Goal: Task Accomplishment & Management: Manage account settings

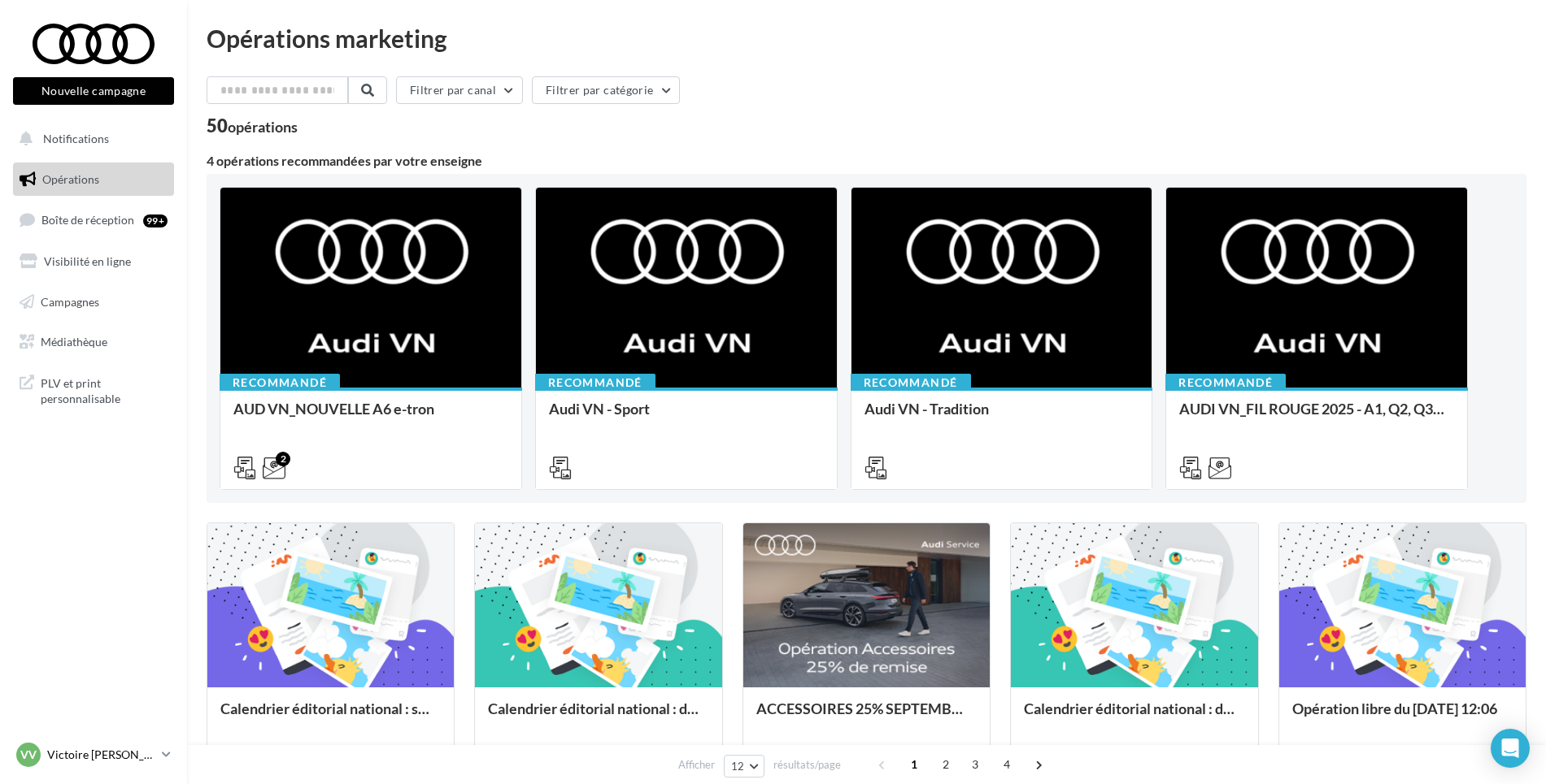
click at [139, 750] on p "Victoire [PERSON_NAME]" at bounding box center [102, 755] width 108 height 16
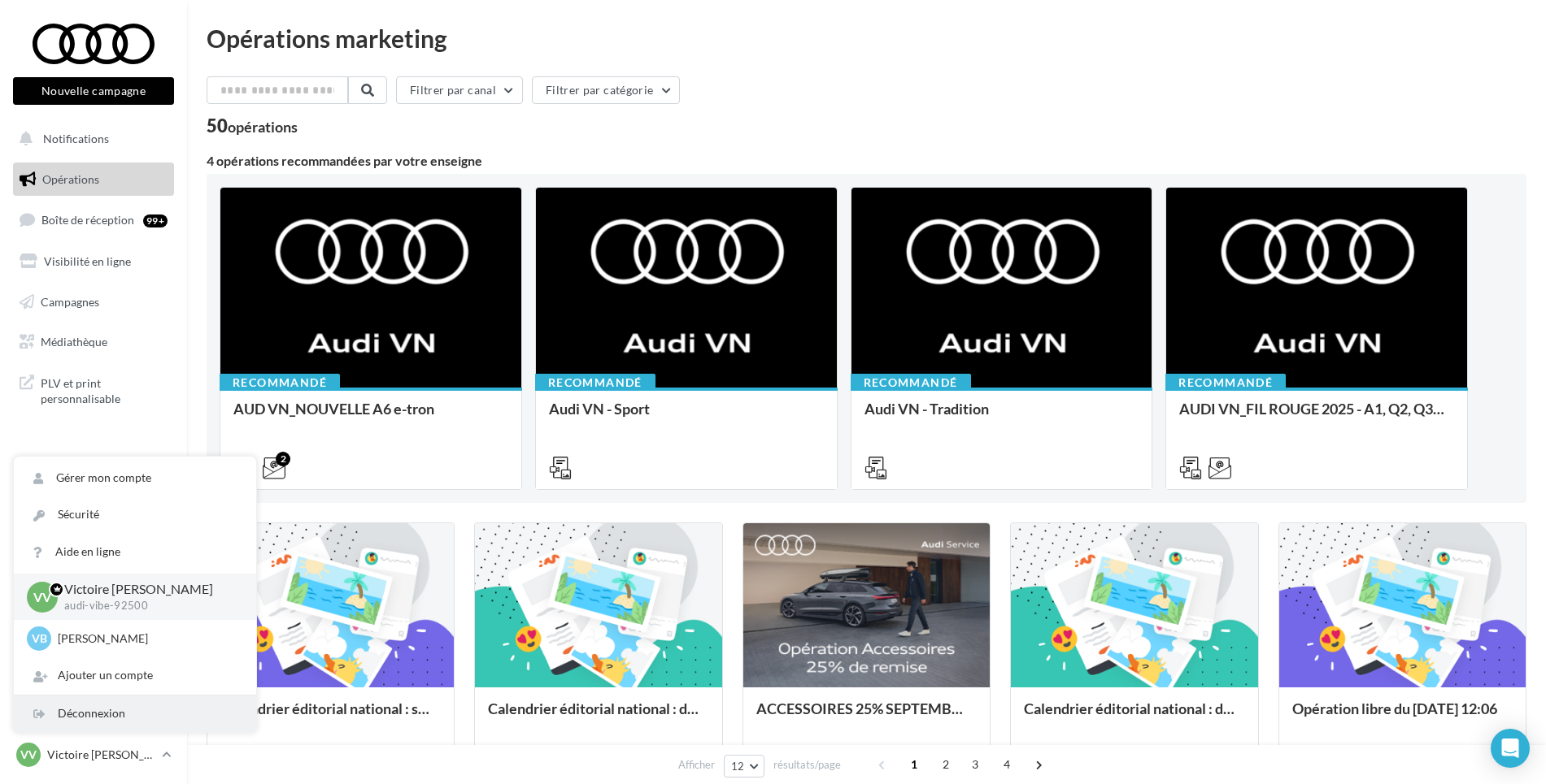
click at [144, 724] on div "Déconnexion" at bounding box center [135, 714] width 243 height 37
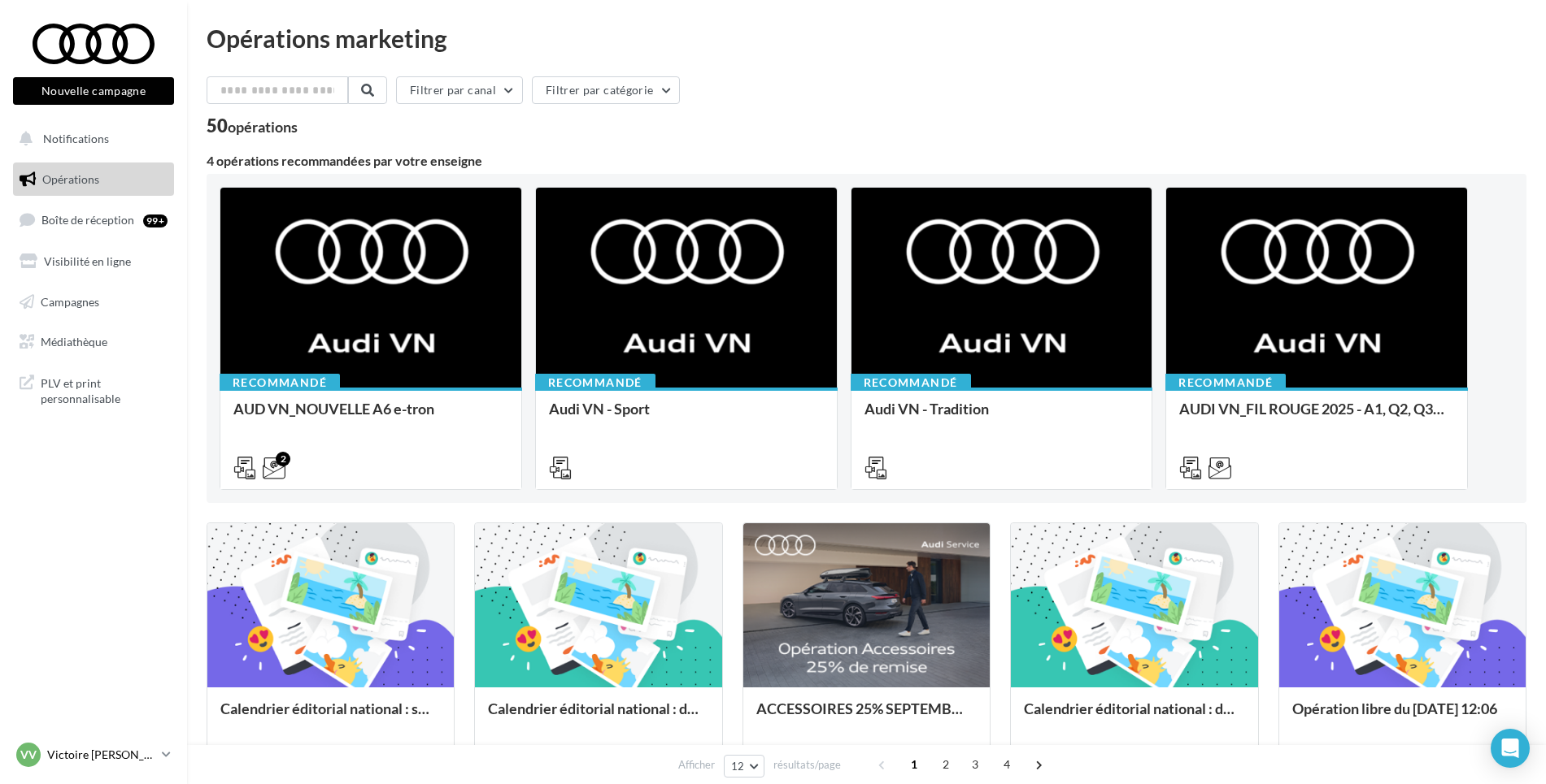
click at [139, 757] on p "Victoire [PERSON_NAME]" at bounding box center [102, 755] width 108 height 16
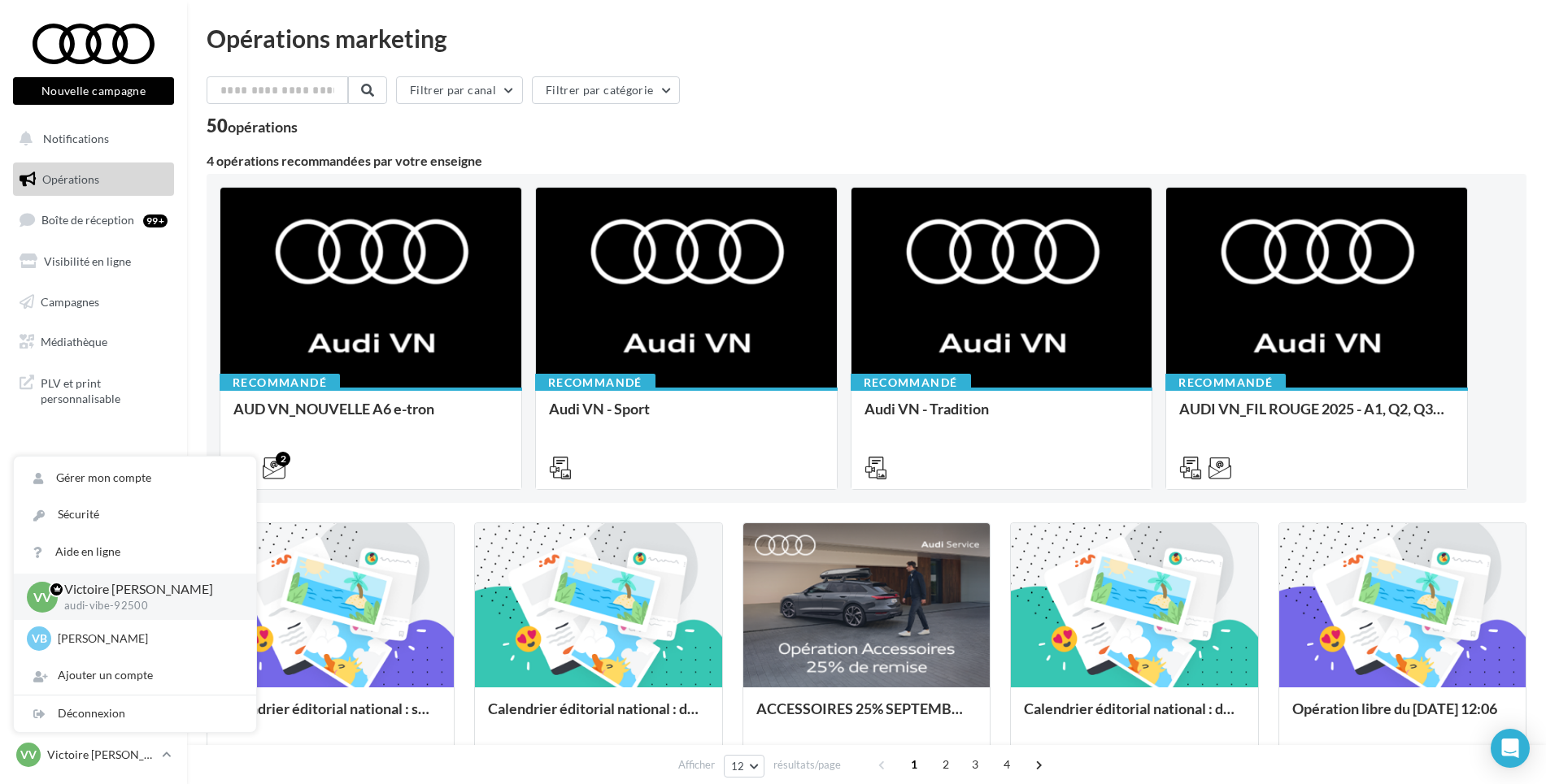
click at [148, 597] on p "Victoire [PERSON_NAME]" at bounding box center [147, 589] width 166 height 19
click at [95, 400] on span "PLV et print personnalisable" at bounding box center [104, 389] width 127 height 35
